Goal: Complete application form

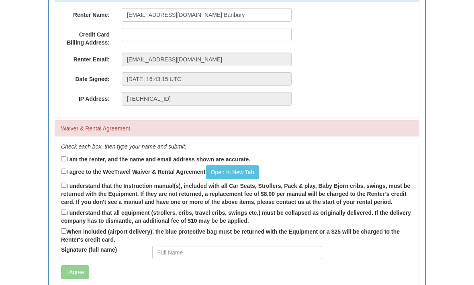
scroll to position [118, 0]
click at [69, 155] on label "I am the renter, and the name and email address shown are accurate." at bounding box center [155, 159] width 189 height 9
click at [66, 156] on input "I am the renter, and the name and email address shown are accurate." at bounding box center [63, 158] width 5 height 5
checkbox input "true"
click at [67, 167] on label "I agree to the WeeTravel Waiver & Rental Agreement Open In [GEOGRAPHIC_DATA]" at bounding box center [160, 172] width 198 height 14
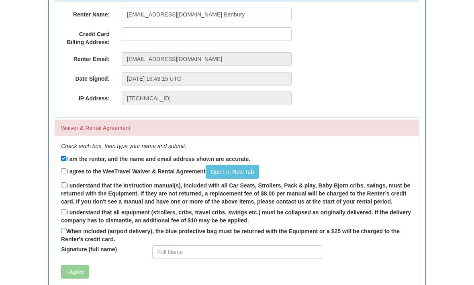
click at [66, 169] on input "I agree to the WeeTravel Waiver & Rental Agreement Open In [GEOGRAPHIC_DATA]" at bounding box center [63, 171] width 5 height 5
checkbox input "true"
click at [66, 187] on input "I understand that the Instruction manual(s), included with all Car Seats, Strol…" at bounding box center [63, 185] width 5 height 5
checkbox input "true"
click at [74, 216] on label "I understand that all equipment (strollers, cribs, travel cribs, swings etc.) m…" at bounding box center [237, 216] width 352 height 17
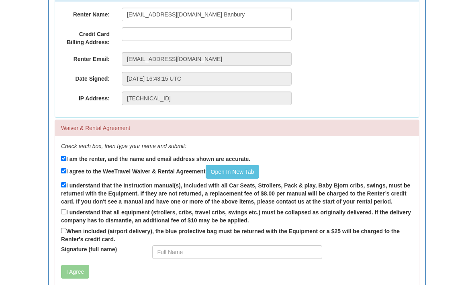
click at [66, 215] on input "I understand that all equipment (strollers, cribs, travel cribs, swings etc.) m…" at bounding box center [63, 212] width 5 height 5
checkbox input "true"
click at [78, 273] on button "I Agree" at bounding box center [75, 272] width 28 height 14
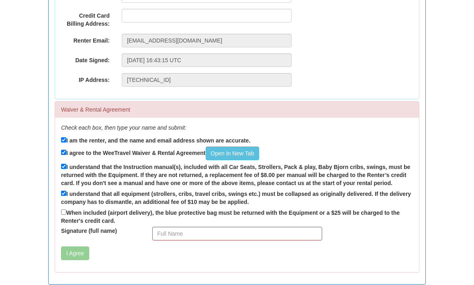
click at [69, 209] on label "When included (airport delivery), the blue protective bag must be returned with…" at bounding box center [237, 216] width 352 height 17
click at [66, 210] on input "When included (airport delivery), the blue protective bag must be returned with…" at bounding box center [63, 212] width 5 height 5
checkbox input "true"
click at [82, 251] on button "I Agree" at bounding box center [75, 254] width 28 height 14
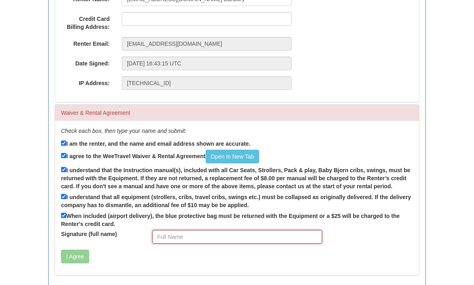
scroll to position [136, 0]
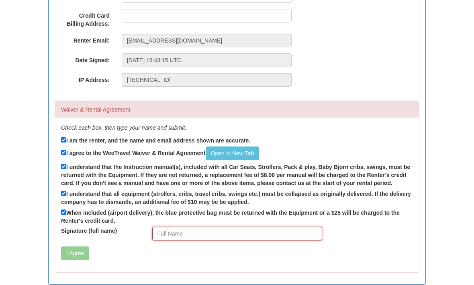
click at [174, 234] on input "Signature (full name)" at bounding box center [237, 234] width 170 height 14
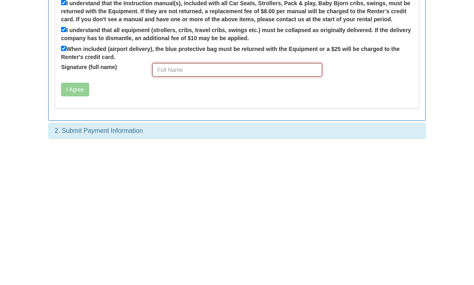
type input "[PERSON_NAME]"
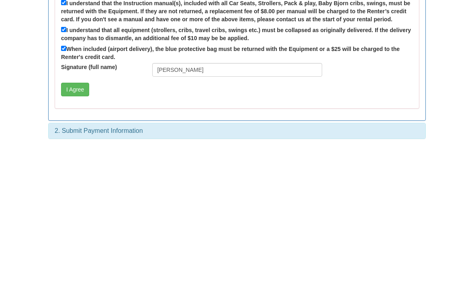
scroll to position [136, 0]
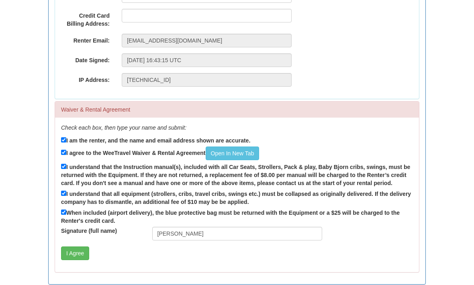
click at [86, 250] on button "I Agree" at bounding box center [75, 254] width 28 height 14
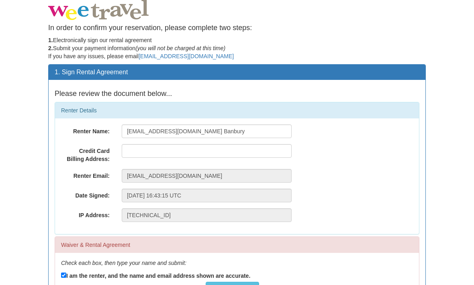
scroll to position [0, 0]
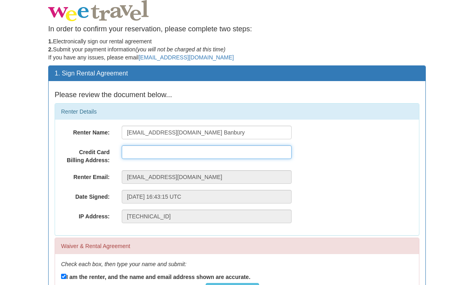
click at [135, 151] on input "text" at bounding box center [207, 152] width 170 height 14
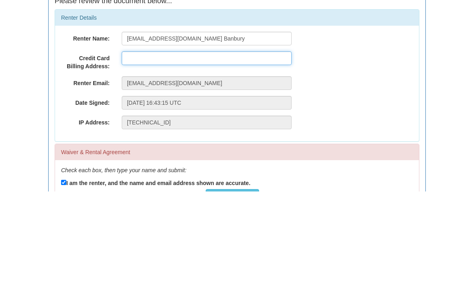
type input "9580 27th Sideroad"
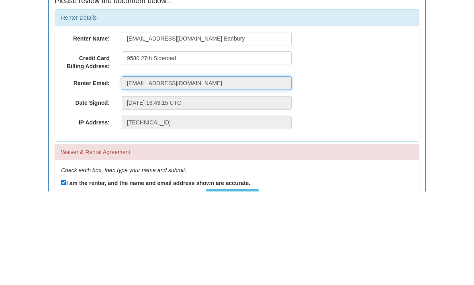
scroll to position [94, 0]
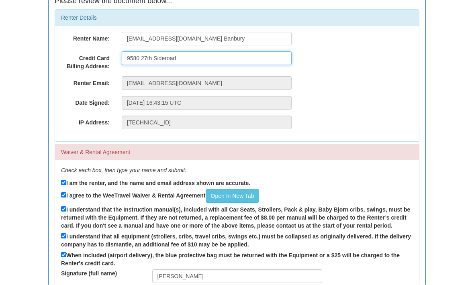
click at [176, 54] on input "9580 27th Sideroad" at bounding box center [207, 59] width 170 height 14
click at [189, 56] on input "9580 27th Sideroad" at bounding box center [207, 59] width 170 height 14
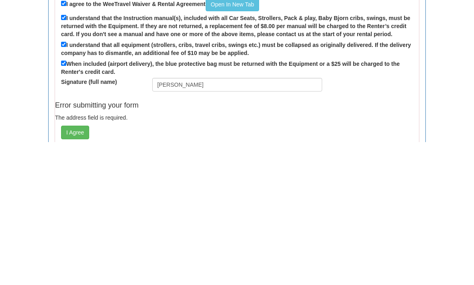
scroll to position [148, 0]
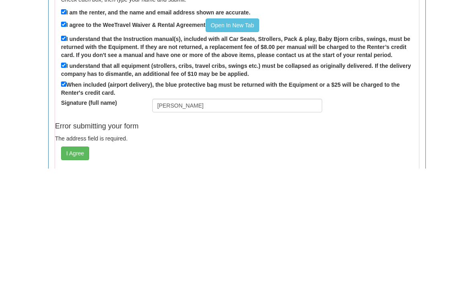
type input "[STREET_ADDRESS]"
click at [233, 135] on link "Open In New Tab" at bounding box center [233, 142] width 54 height 14
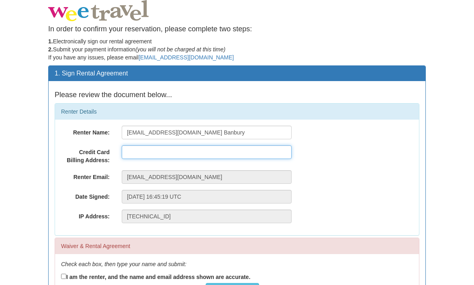
click at [138, 151] on input "text" at bounding box center [207, 152] width 170 height 14
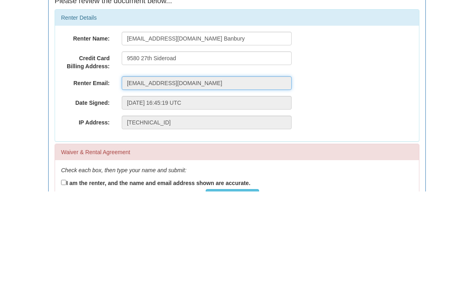
scroll to position [94, 0]
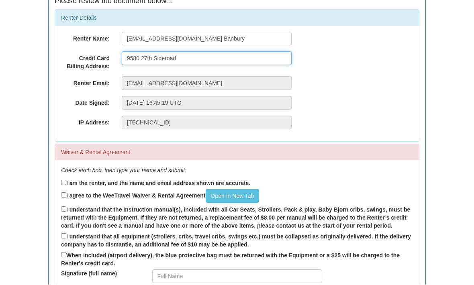
click at [192, 56] on input "9580 27th Sideroad" at bounding box center [207, 59] width 170 height 14
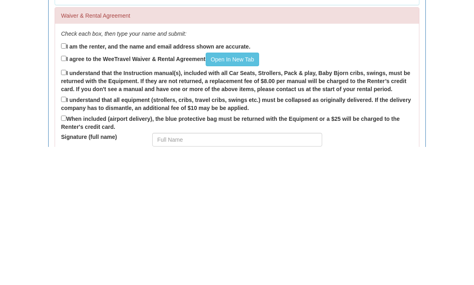
scroll to position [93, 0]
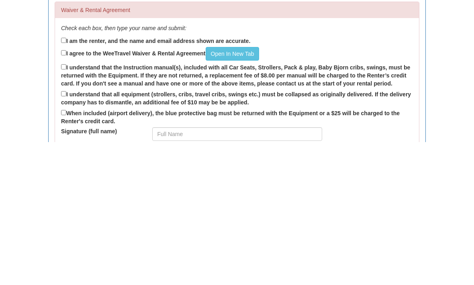
type input "9580 27th Sideroad Hillsburgh Ontario N0B 1Z0"
click at [66, 181] on input "I am the renter, and the name and email address shown are accurate." at bounding box center [63, 183] width 5 height 5
checkbox input "true"
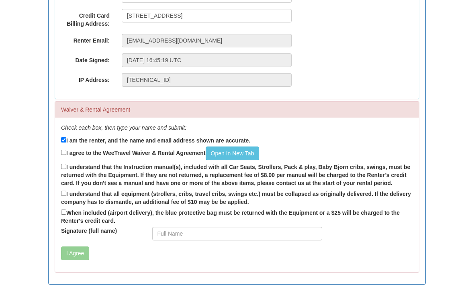
click at [66, 150] on input "I agree to the WeeTravel Waiver & Rental Agreement Open In New Tab" at bounding box center [63, 152] width 5 height 5
checkbox input "true"
click at [66, 169] on input "I understand that the Instruction manual(s), included with all Car Seats, Strol…" at bounding box center [63, 166] width 5 height 5
checkbox input "true"
click at [66, 191] on input "I understand that all equipment (strollers, cribs, travel cribs, swings etc.) m…" at bounding box center [63, 193] width 5 height 5
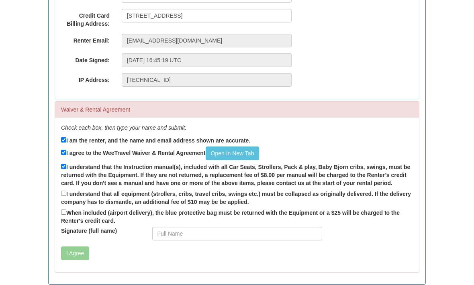
checkbox input "true"
click at [72, 214] on label "When included (airport delivery), the blue protective bag must be returned with…" at bounding box center [237, 216] width 352 height 17
click at [66, 214] on input "When included (airport delivery), the blue protective bag must be returned with…" at bounding box center [63, 212] width 5 height 5
checkbox input "true"
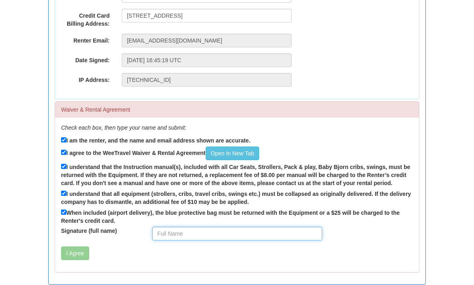
click at [173, 231] on input "Signature (full name)" at bounding box center [237, 234] width 170 height 14
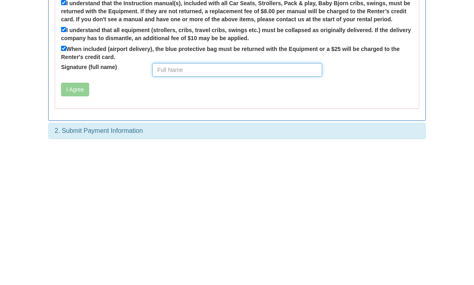
type input "[PERSON_NAME]"
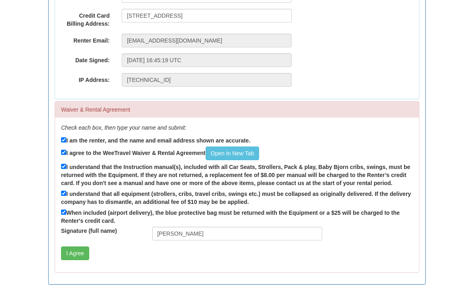
scroll to position [136, 0]
click at [79, 252] on button "I Agree" at bounding box center [75, 254] width 28 height 14
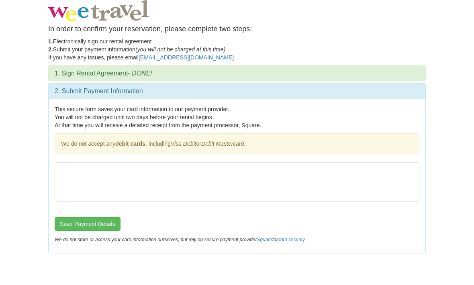
scroll to position [0, 0]
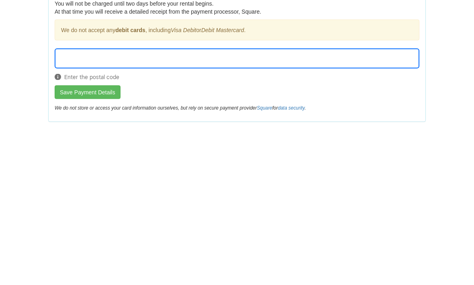
click at [94, 199] on button "Save Payment Details" at bounding box center [88, 206] width 66 height 14
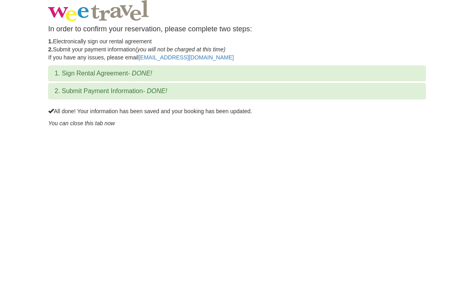
click at [92, 205] on body "In order to confirm your reservation, please complete two steps: 1. Electronica…" at bounding box center [237, 142] width 474 height 285
click at [56, 124] on em "You can close this tab now" at bounding box center [81, 123] width 67 height 6
